Goal: Entertainment & Leisure: Consume media (video, audio)

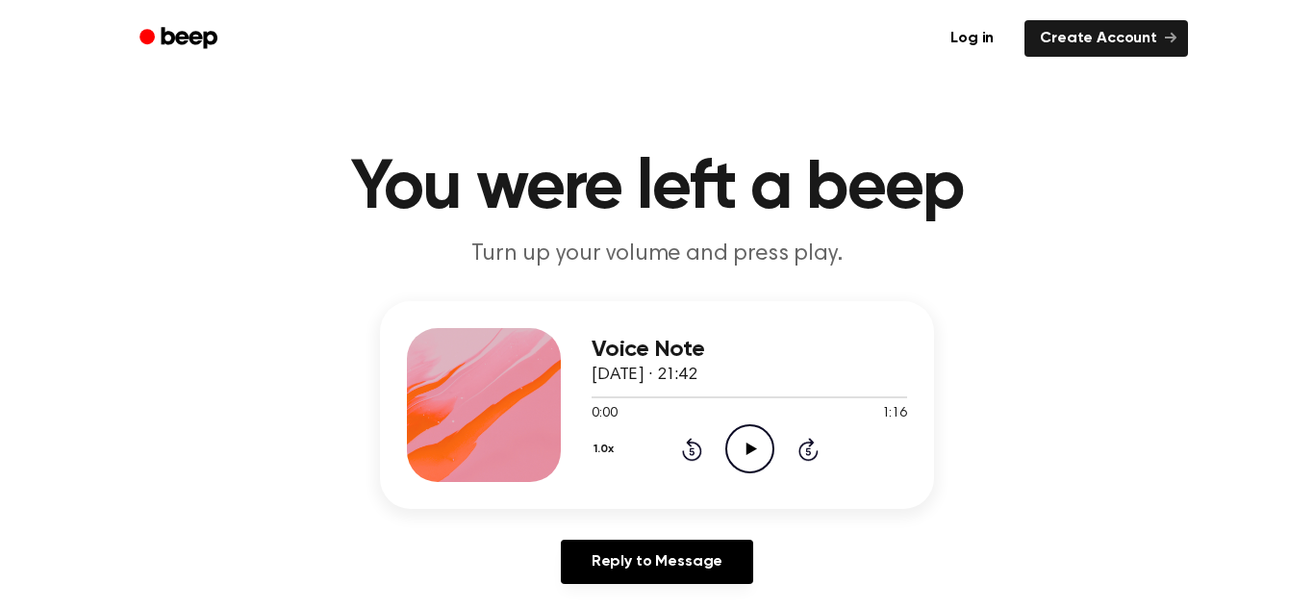
click at [752, 440] on icon "Play Audio" at bounding box center [749, 448] width 49 height 49
click at [747, 454] on icon at bounding box center [749, 448] width 9 height 13
drag, startPoint x: 596, startPoint y: 399, endPoint x: 517, endPoint y: 399, distance: 78.9
click at [517, 399] on div "Voice Note [DATE] · 21:42 0:03 1:16 Your browser does not support the [object O…" at bounding box center [657, 405] width 554 height 208
click at [810, 357] on h3 "Voice Note" at bounding box center [748, 350] width 315 height 26
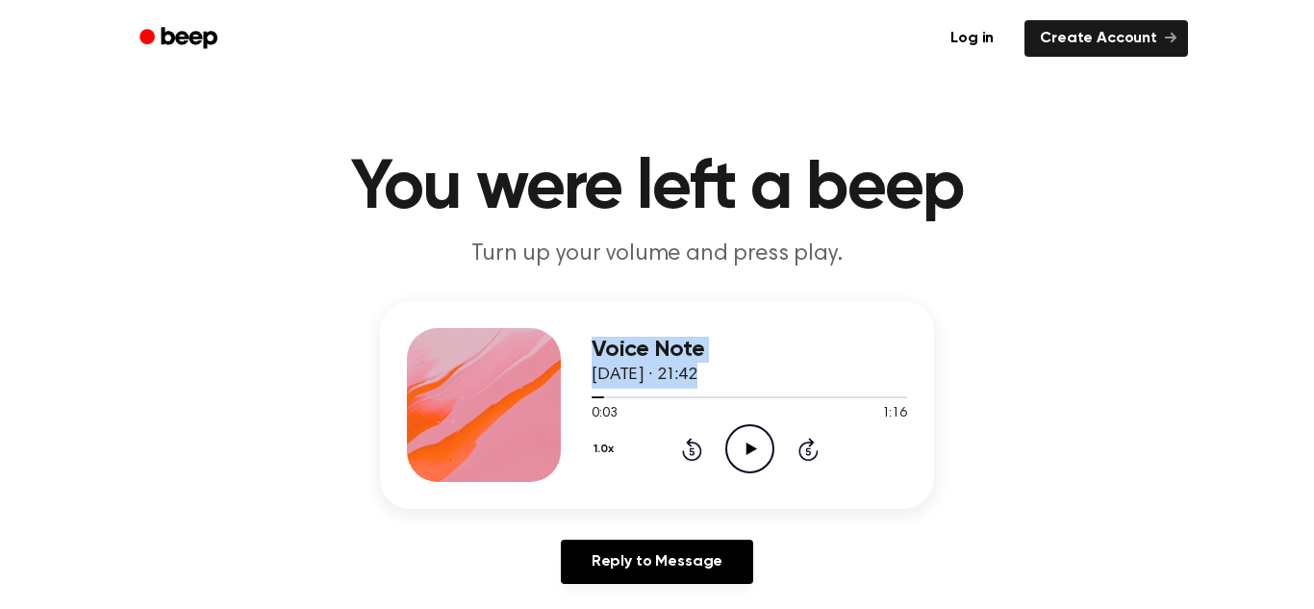
drag, startPoint x: 598, startPoint y: 401, endPoint x: 572, endPoint y: 406, distance: 26.4
click at [572, 406] on div "Voice Note [DATE] · 21:42 0:03 1:16 Your browser does not support the [object O…" at bounding box center [657, 405] width 554 height 208
click at [829, 381] on div "Voice Note [DATE] · 21:42" at bounding box center [748, 363] width 315 height 52
drag, startPoint x: 591, startPoint y: 399, endPoint x: 580, endPoint y: 401, distance: 11.7
click at [580, 401] on div "Voice Note [DATE] · 21:42 0:03 1:16 Your browser does not support the [object O…" at bounding box center [657, 405] width 554 height 208
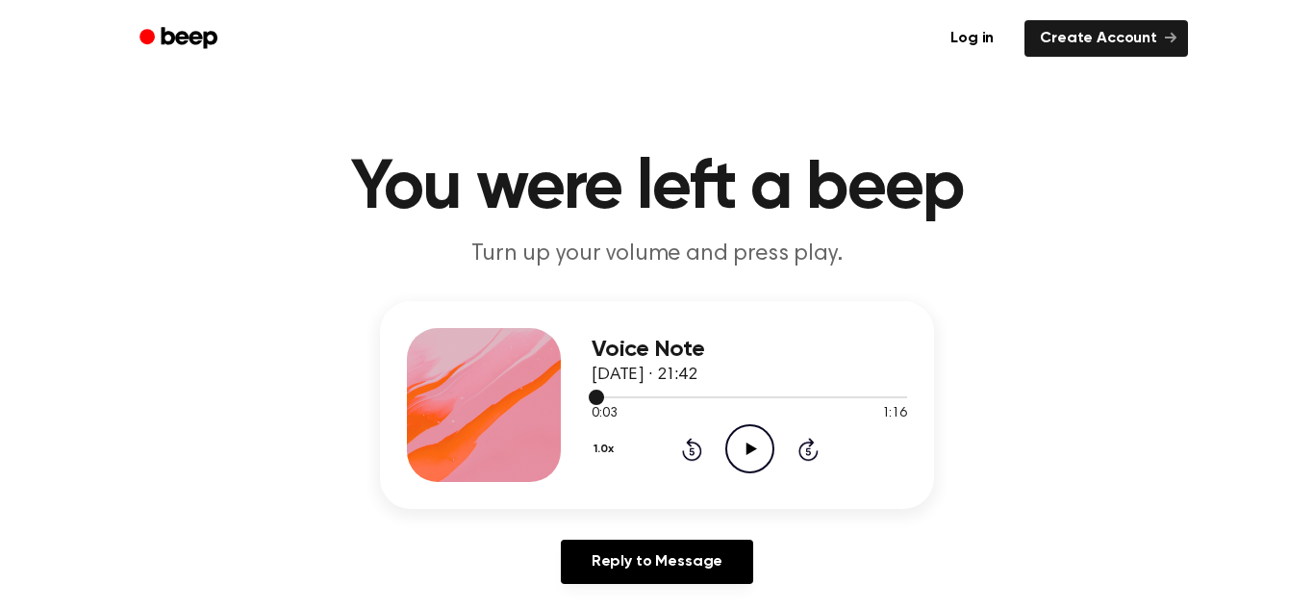
click at [590, 401] on span at bounding box center [596, 396] width 15 height 15
click at [758, 445] on icon "Play Audio" at bounding box center [749, 448] width 49 height 49
click at [754, 445] on icon "Pause Audio" at bounding box center [749, 448] width 49 height 49
